Goal: Task Accomplishment & Management: Complete application form

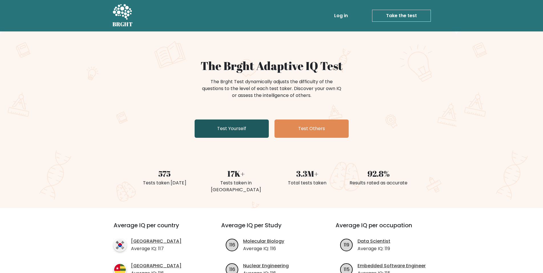
click at [231, 133] on link "Test Yourself" at bounding box center [232, 128] width 74 height 18
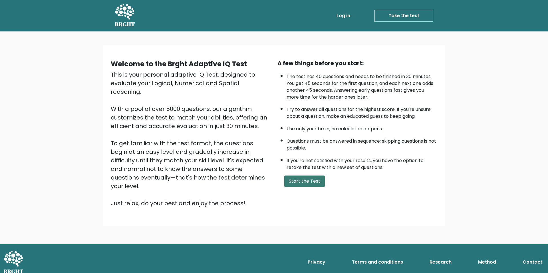
click at [307, 187] on button "Start the Test" at bounding box center [304, 180] width 41 height 11
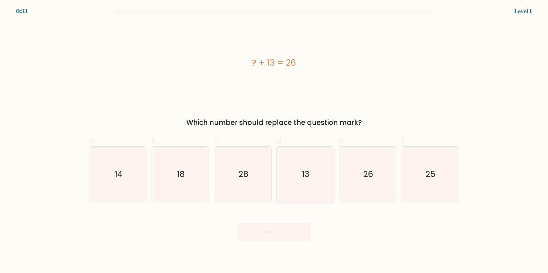
click at [298, 176] on icon "13" at bounding box center [305, 173] width 55 height 55
click at [274, 140] on input "d. 13" at bounding box center [274, 138] width 0 height 4
radio input "true"
click at [276, 229] on button "Next" at bounding box center [274, 231] width 74 height 18
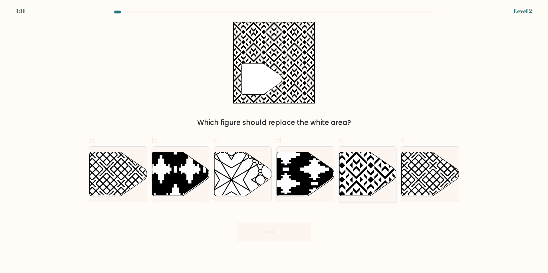
click at [357, 187] on icon at bounding box center [367, 174] width 57 height 44
click at [274, 140] on input "e." at bounding box center [274, 138] width 0 height 4
radio input "true"
click at [281, 232] on icon at bounding box center [279, 231] width 7 height 3
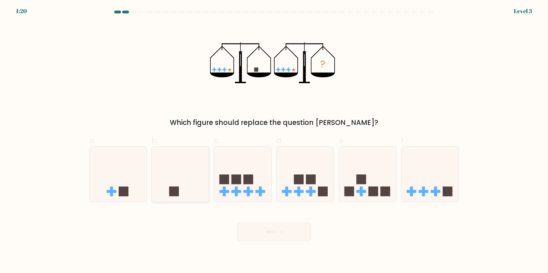
click at [183, 196] on icon at bounding box center [180, 173] width 57 height 47
click at [274, 140] on input "b." at bounding box center [274, 138] width 0 height 4
radio input "true"
click at [291, 240] on button "Next" at bounding box center [274, 231] width 74 height 18
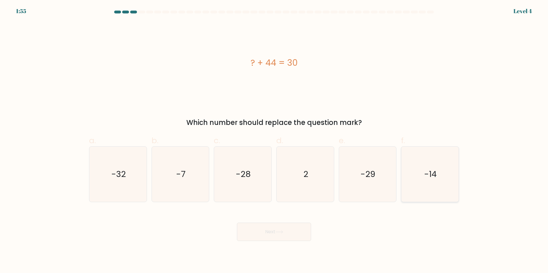
click at [431, 180] on icon "-14" at bounding box center [430, 173] width 55 height 55
click at [274, 140] on input "f. -14" at bounding box center [274, 138] width 0 height 4
radio input "true"
click at [297, 225] on button "Next" at bounding box center [274, 231] width 74 height 18
